Goal: Complete application form

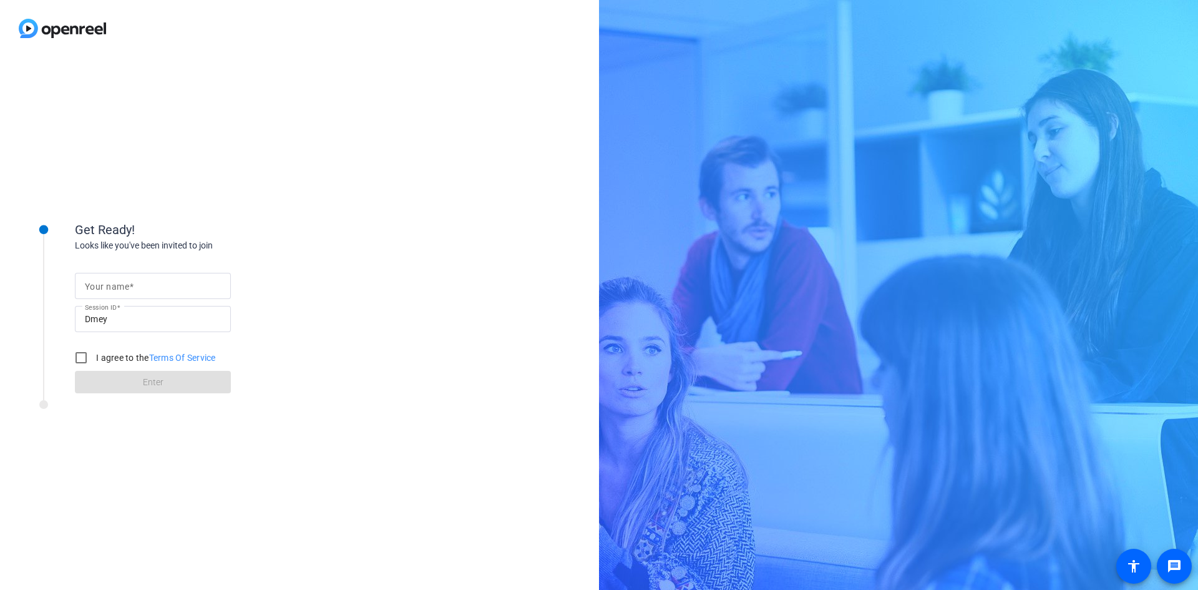
click at [104, 285] on mat-label "Your name" at bounding box center [107, 286] width 44 height 10
click at [104, 285] on input "Your name" at bounding box center [153, 285] width 136 height 15
type input "c"
type input "[PERSON_NAME]"
click at [79, 359] on input "I agree to the Terms Of Service" at bounding box center [81, 357] width 25 height 25
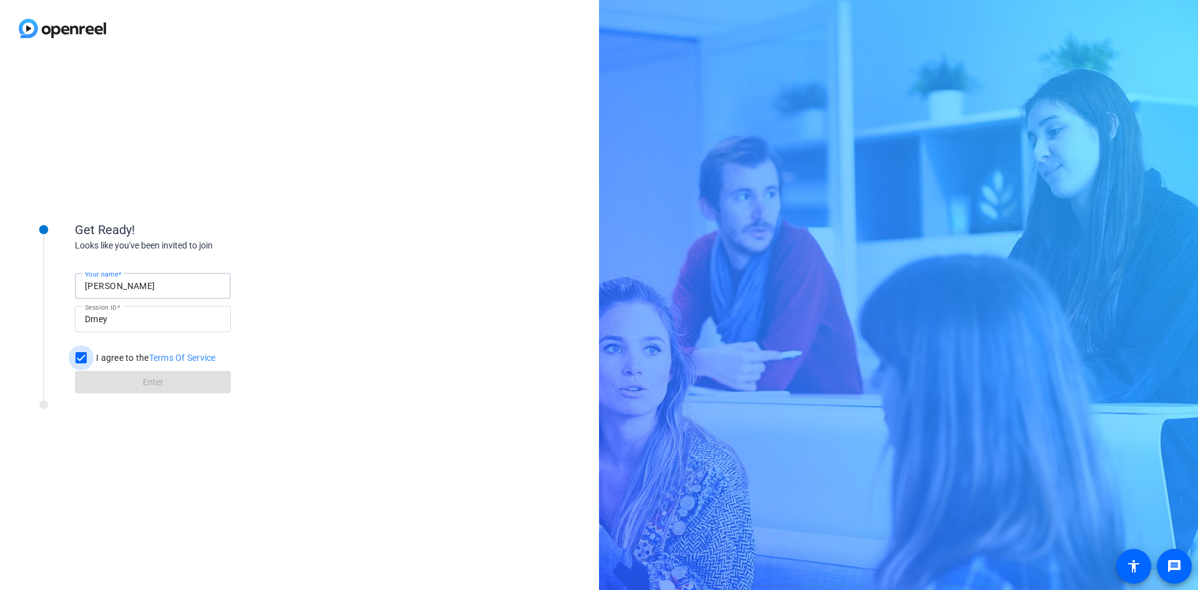
checkbox input "true"
click at [143, 383] on span "Enter" at bounding box center [153, 382] width 21 height 13
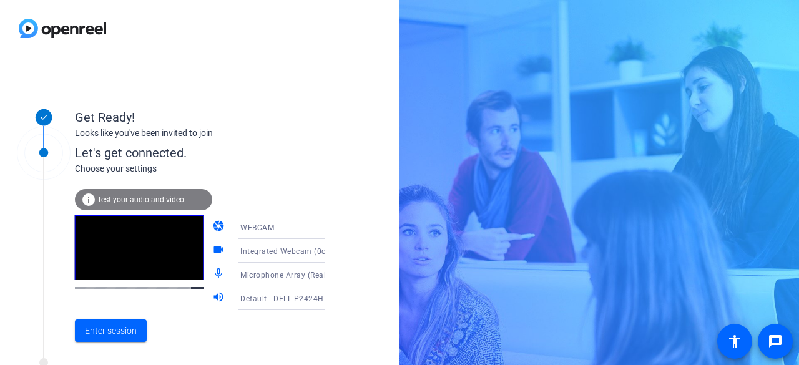
click at [329, 279] on icon at bounding box center [336, 274] width 15 height 15
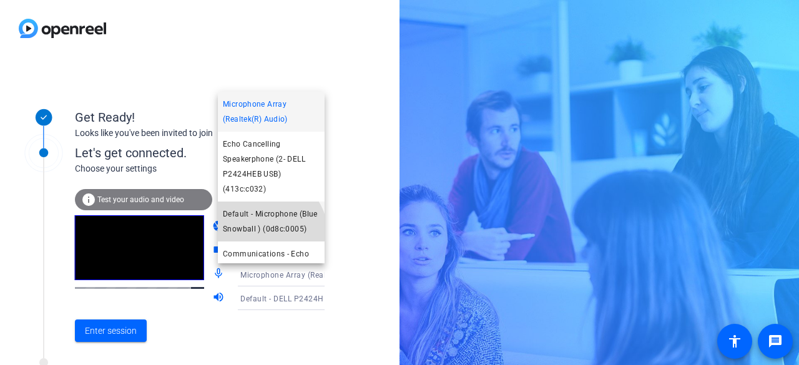
click at [262, 236] on span "Default - Microphone (Blue Snowball ) (0d8c:0005)" at bounding box center [271, 222] width 97 height 30
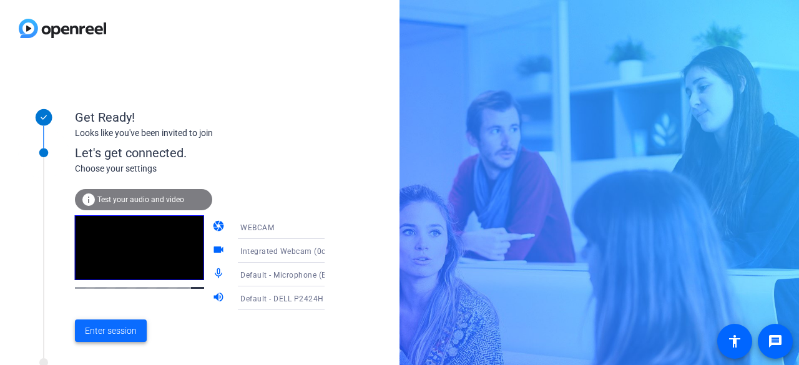
click at [131, 331] on span "Enter session" at bounding box center [111, 330] width 52 height 13
